Goal: Information Seeking & Learning: Check status

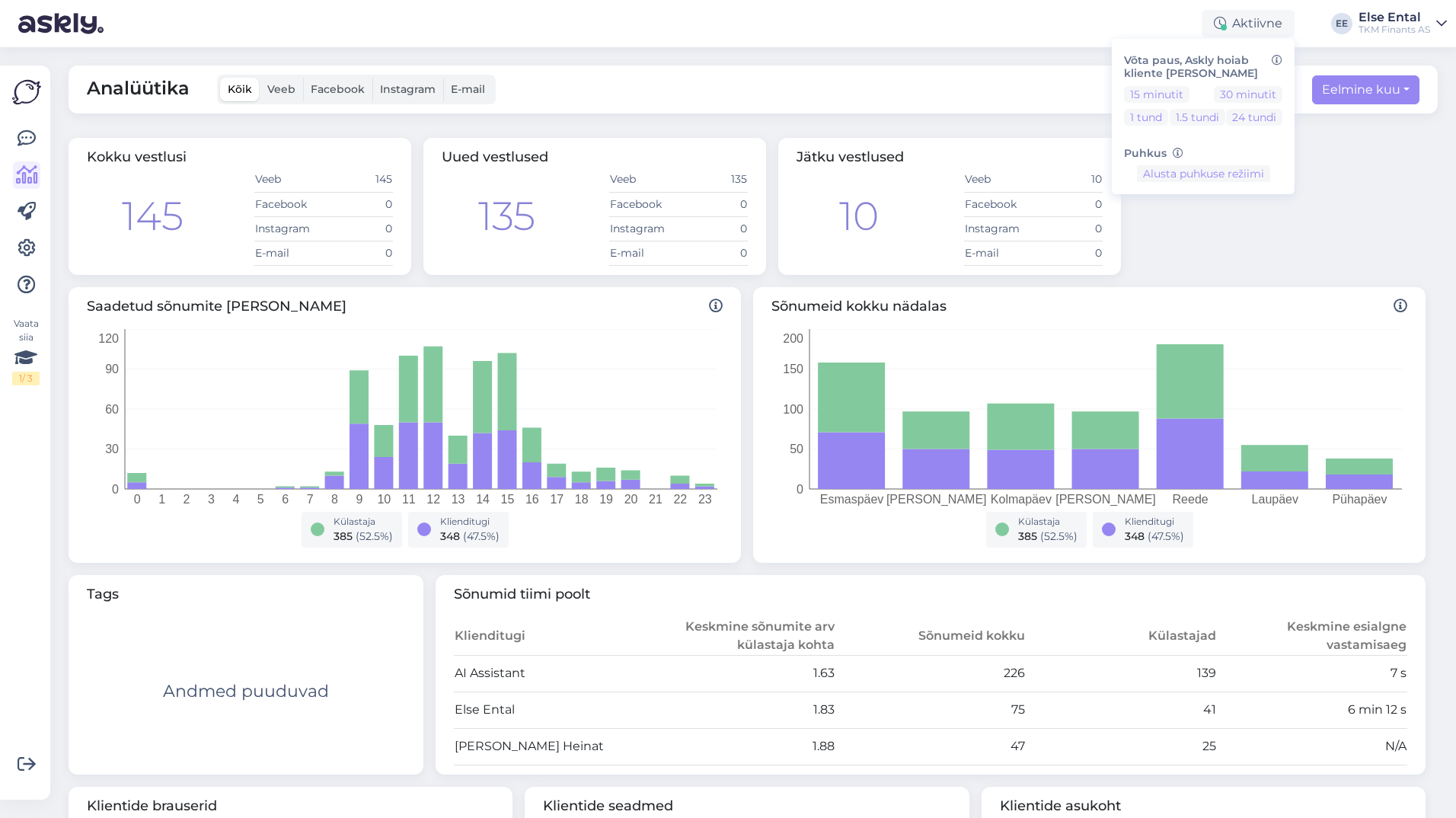
click at [1384, 214] on div "Kokku vestlusi 145 Veeb 145 Facebook 0 Instagram 0 E-mail 0 Uued vestlused 135 …" at bounding box center [746, 207] width 1369 height 150
click at [1329, 213] on div "Kokku vestlusi 145 Veeb 145 Facebook 0 Instagram 0 E-mail 0 Uued vestlused 135 …" at bounding box center [746, 207] width 1369 height 150
click at [34, 137] on icon at bounding box center [26, 138] width 18 height 18
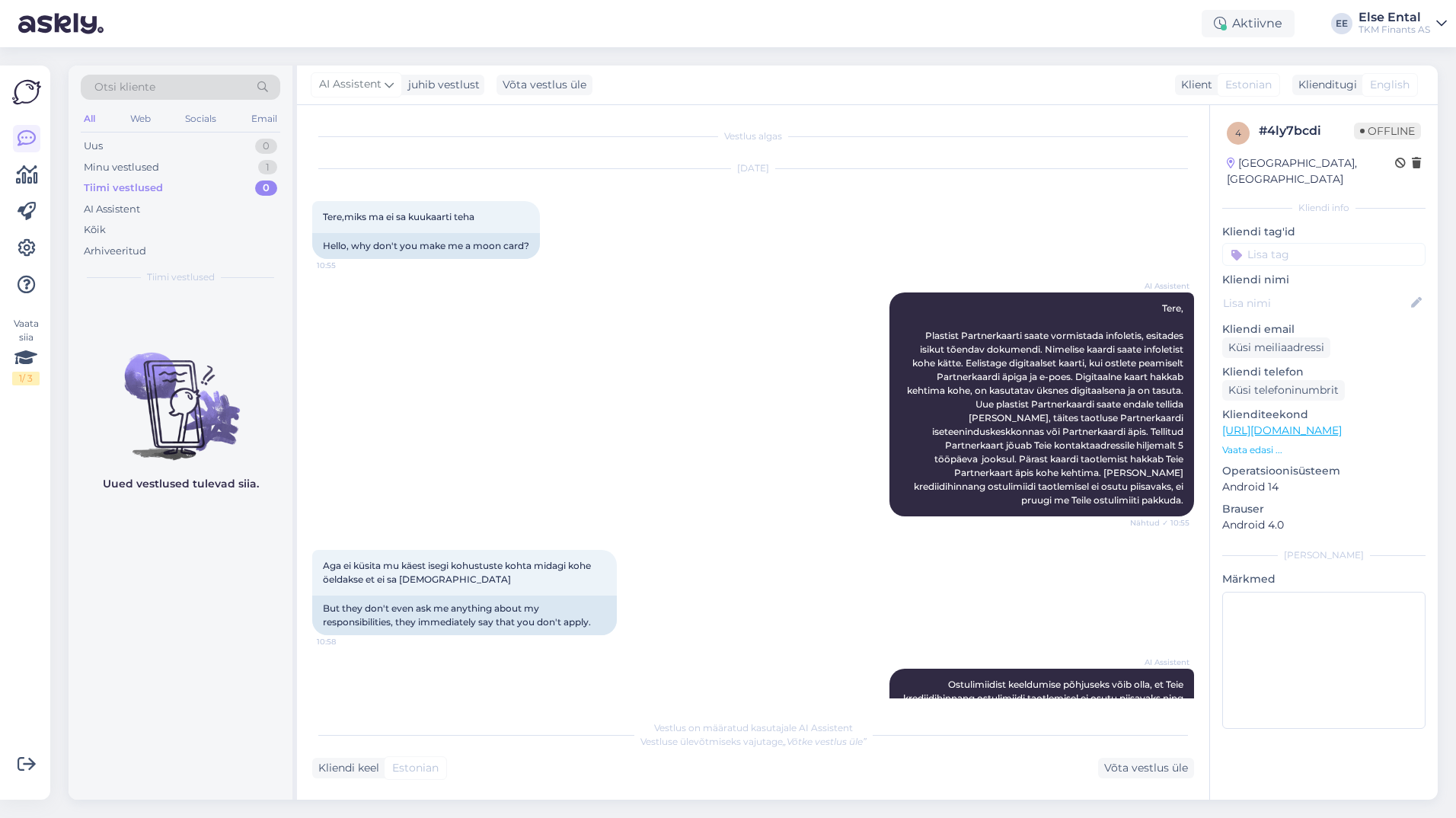
scroll to position [592, 0]
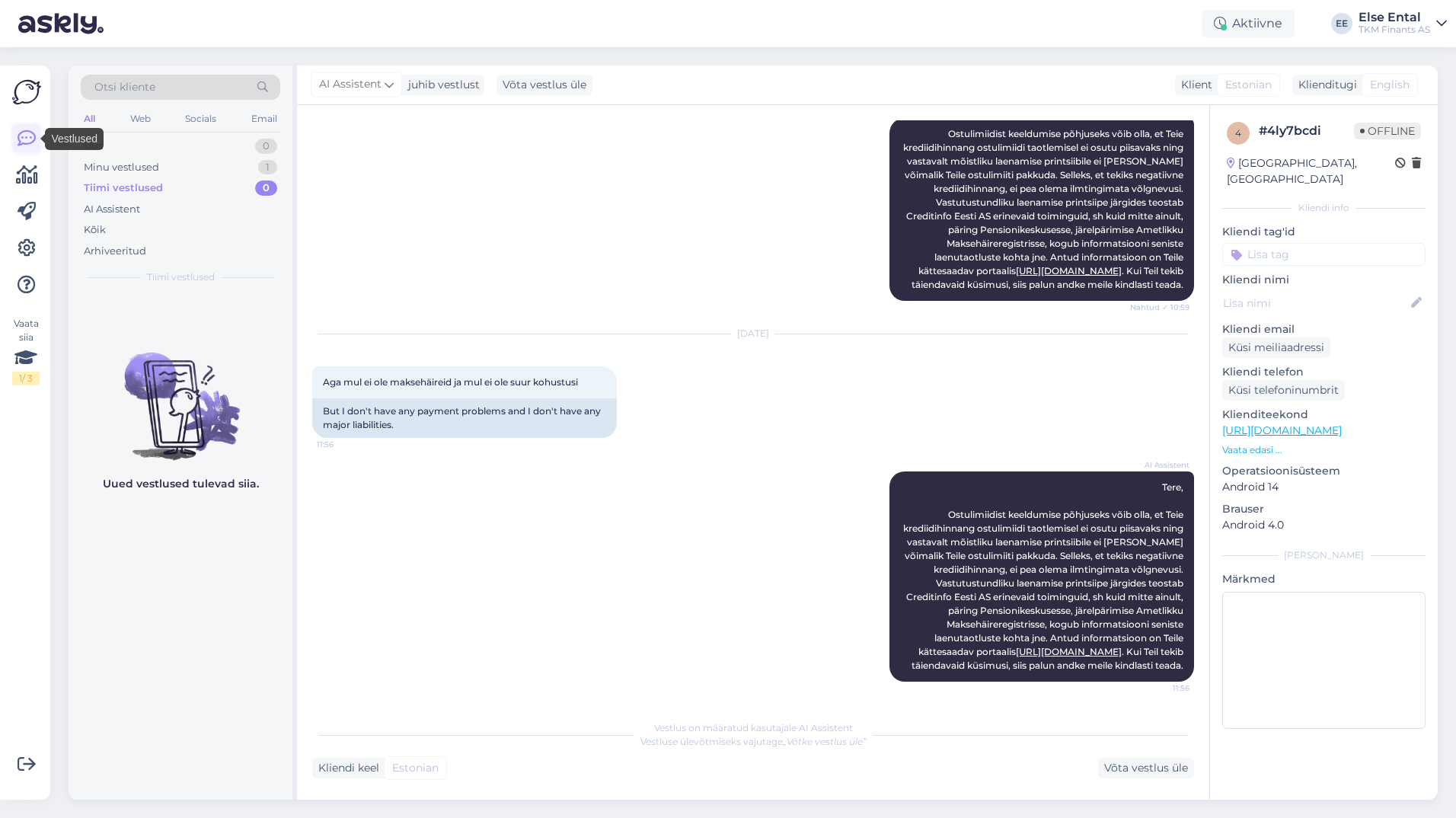
click at [18, 143] on icon at bounding box center [26, 138] width 18 height 18
click at [140, 161] on div "Minu vestlused" at bounding box center [121, 167] width 76 height 15
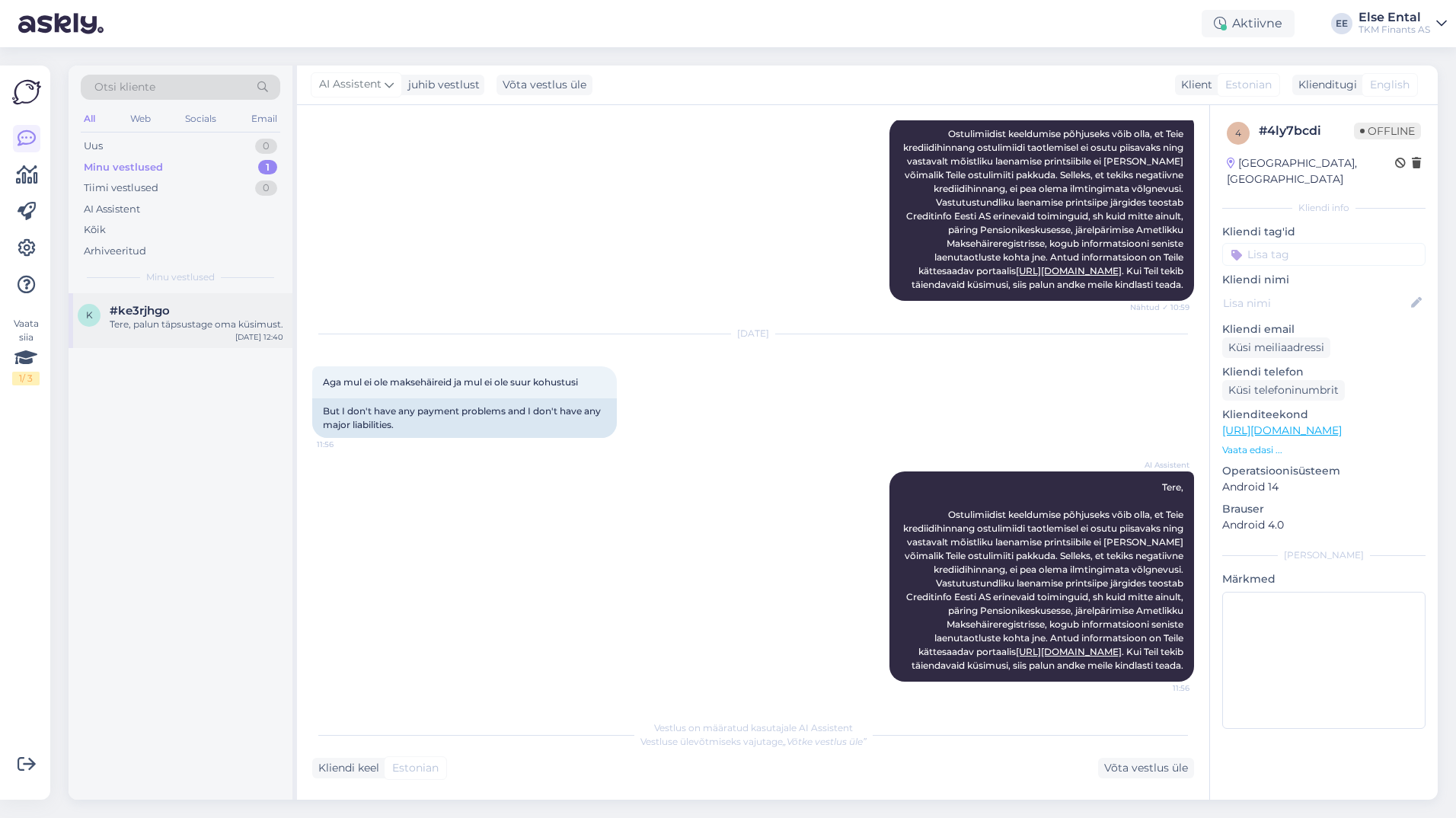
click at [194, 317] on div "Tere, palun täpsustage oma küsimust." at bounding box center [197, 324] width 173 height 14
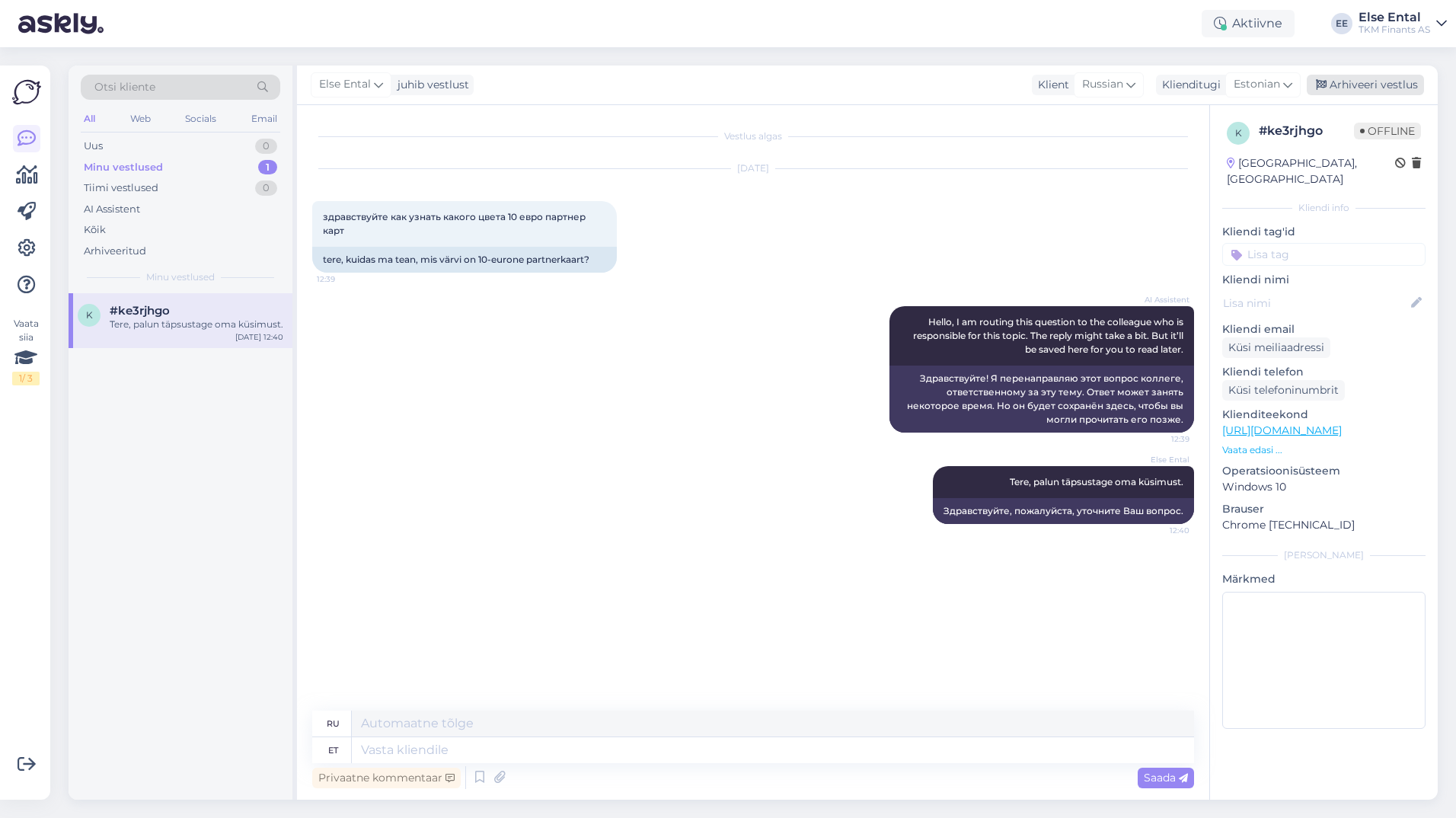
click at [1373, 87] on div "Arhiveeri vestlus" at bounding box center [1365, 85] width 117 height 21
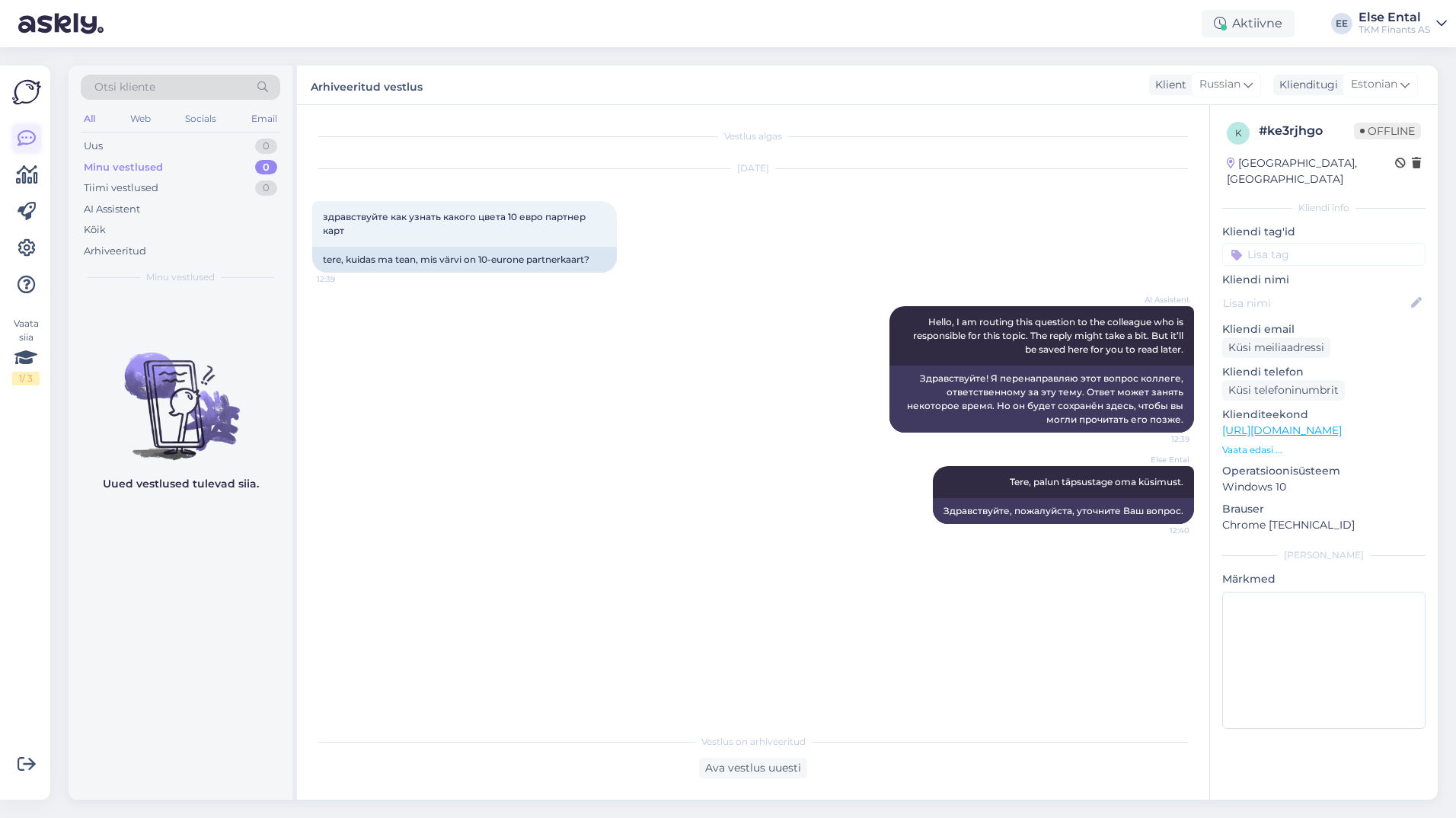
click at [18, 137] on icon at bounding box center [26, 138] width 18 height 18
click at [21, 168] on icon at bounding box center [27, 175] width 22 height 18
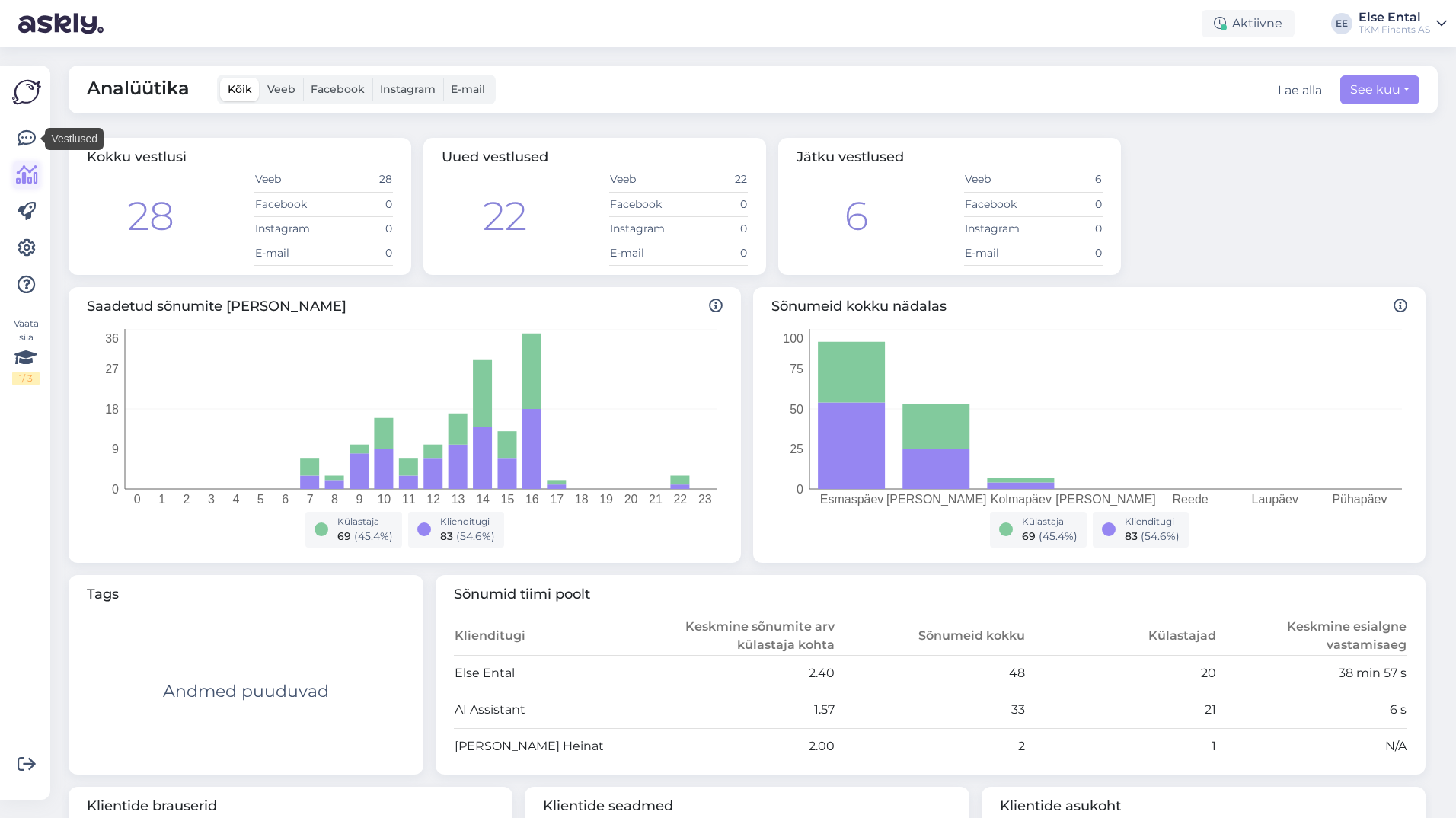
click at [21, 167] on icon at bounding box center [27, 175] width 22 height 18
click at [1341, 89] on button "See kuu" at bounding box center [1380, 90] width 80 height 29
select select "8"
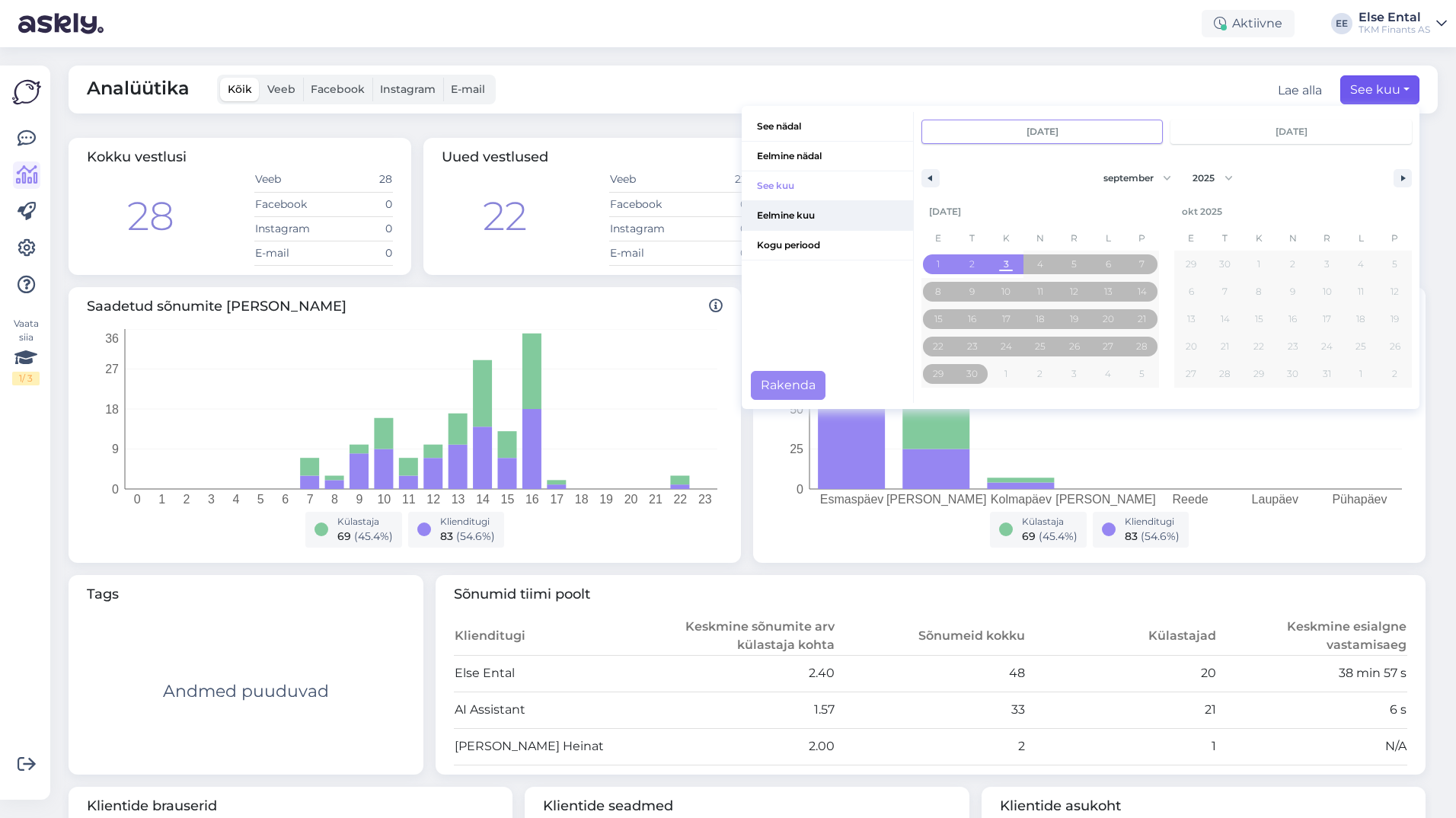
click at [820, 209] on span "Eelmine kuu" at bounding box center [827, 216] width 171 height 29
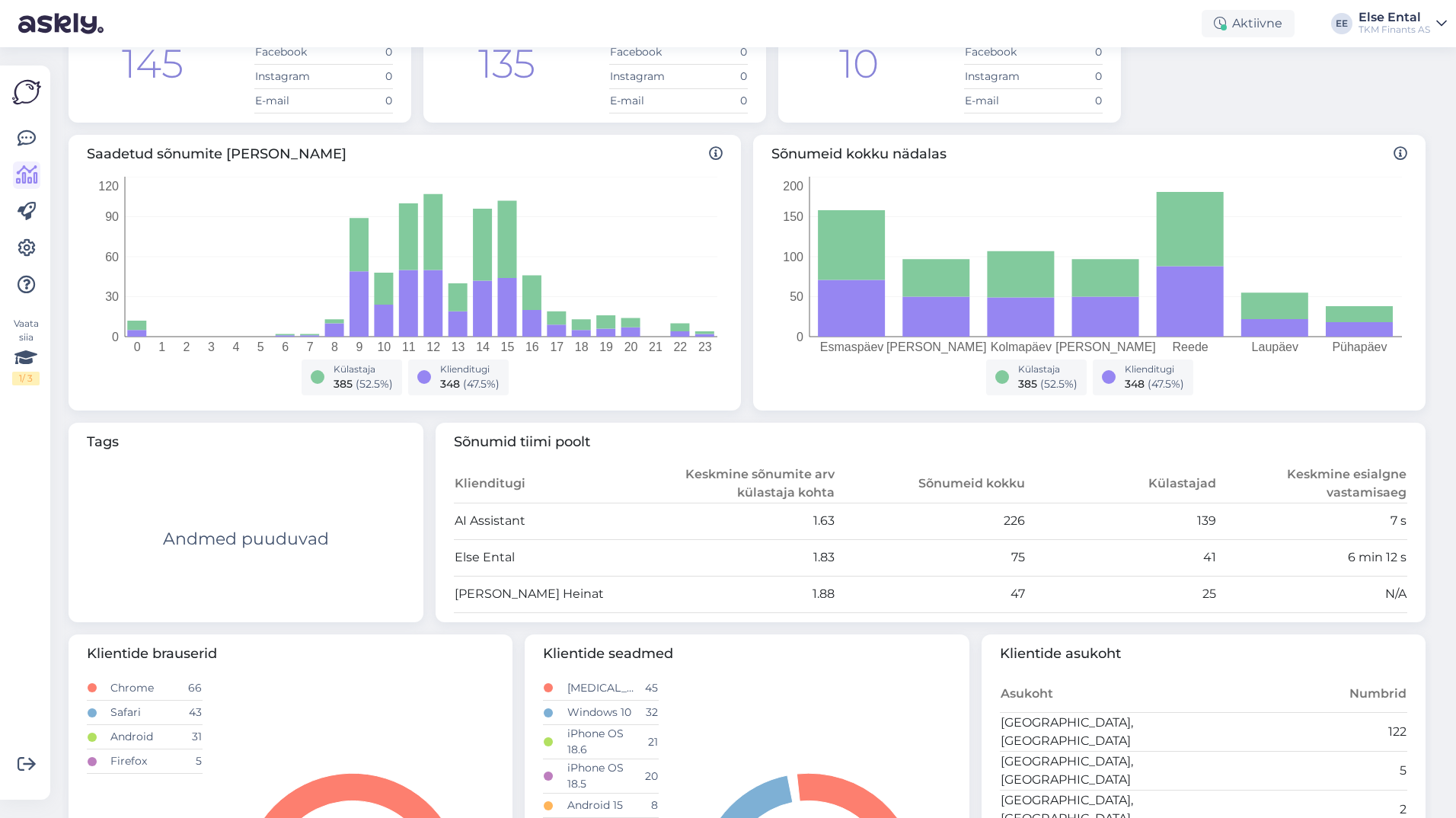
scroll to position [228, 0]
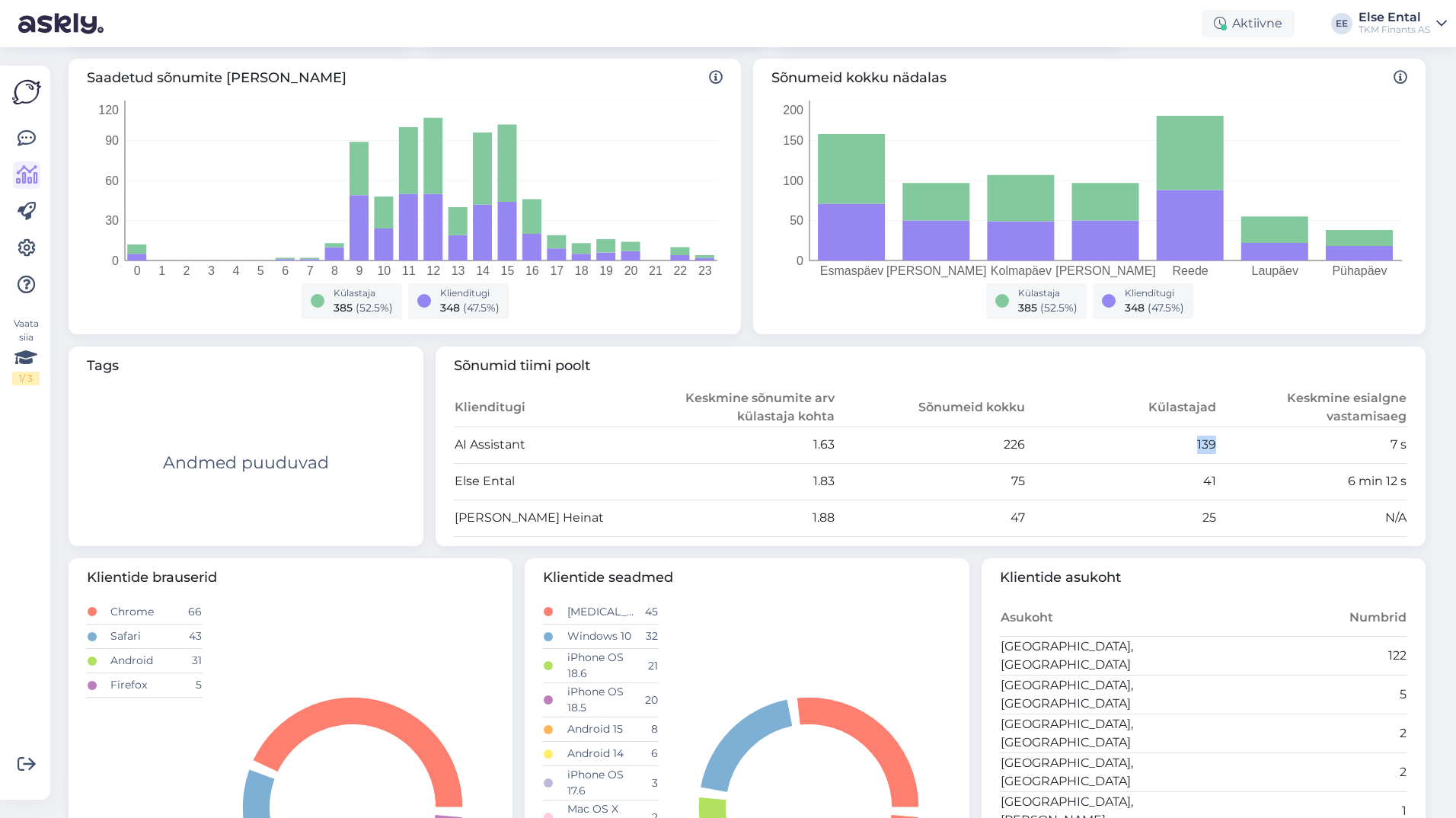
drag, startPoint x: 1189, startPoint y: 446, endPoint x: 1216, endPoint y: 446, distance: 27.0
click at [1216, 446] on tr "AI Assistant 1.63 226 139 7 s" at bounding box center [931, 445] width 954 height 37
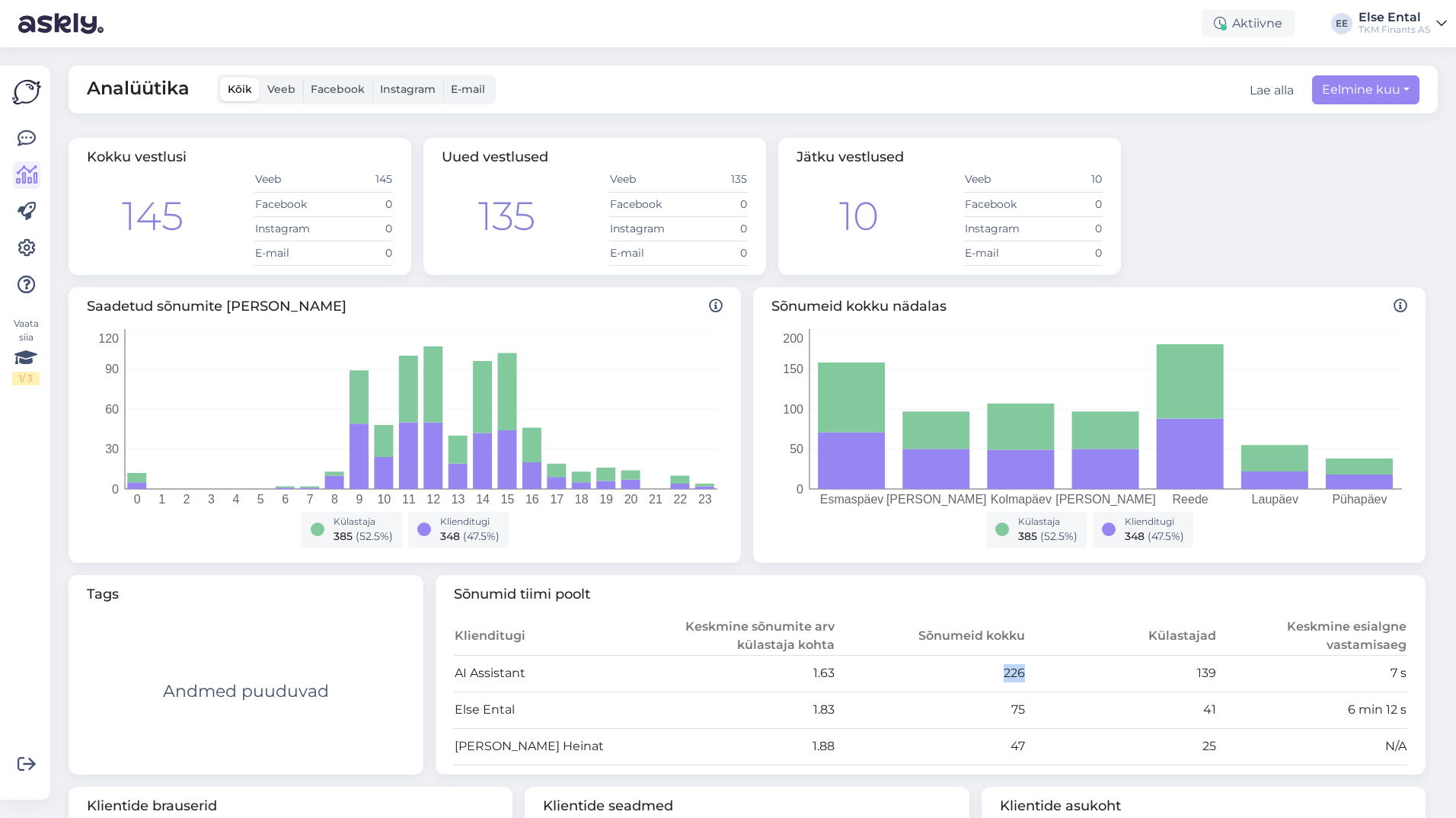
drag, startPoint x: 992, startPoint y: 676, endPoint x: 1017, endPoint y: 680, distance: 25.3
click at [1017, 680] on td "226" at bounding box center [931, 673] width 191 height 37
click at [966, 683] on td "226" at bounding box center [931, 673] width 191 height 37
click at [20, 140] on icon at bounding box center [26, 138] width 18 height 18
